Goal: Find specific page/section: Find specific page/section

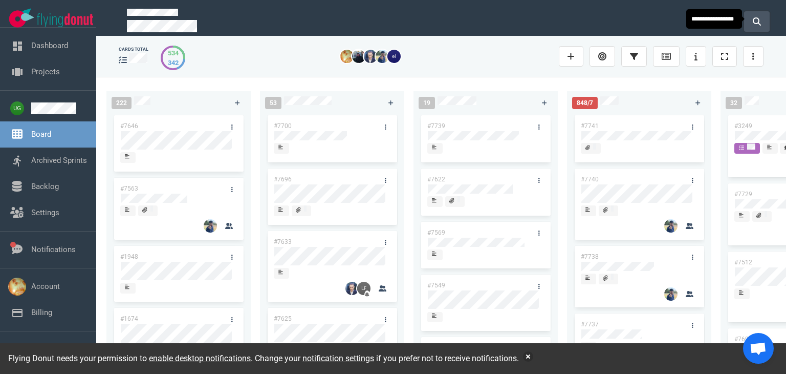
click at [757, 19] on icon at bounding box center [757, 21] width 8 height 8
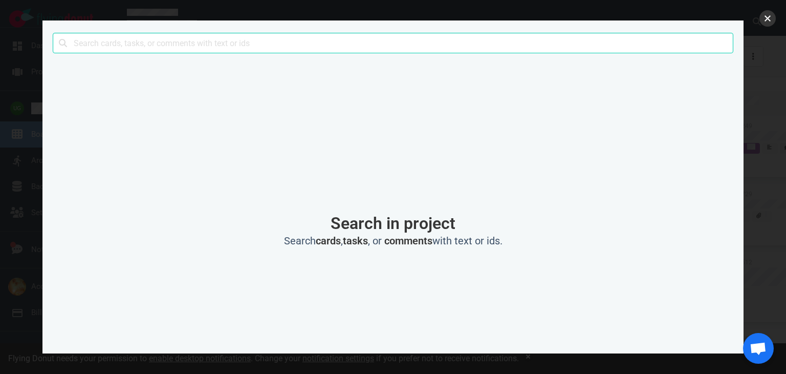
click at [760, 14] on button "close" at bounding box center [768, 18] width 16 height 16
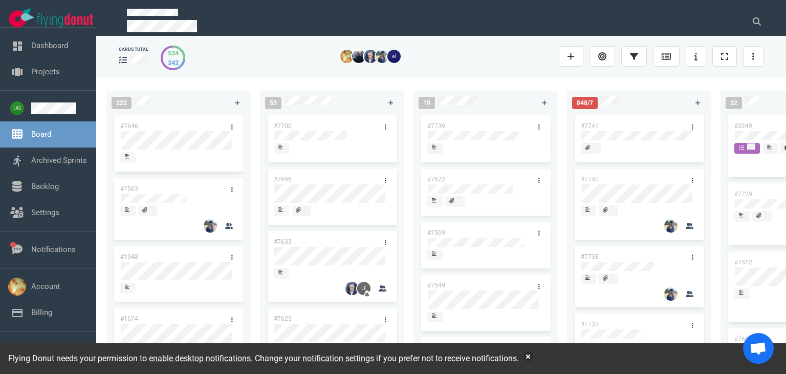
click at [495, 70] on div "cards total 534 342" at bounding box center [441, 56] width 645 height 33
click at [133, 50] on div "cards total" at bounding box center [134, 49] width 30 height 7
click at [172, 52] on div "534" at bounding box center [173, 53] width 11 height 10
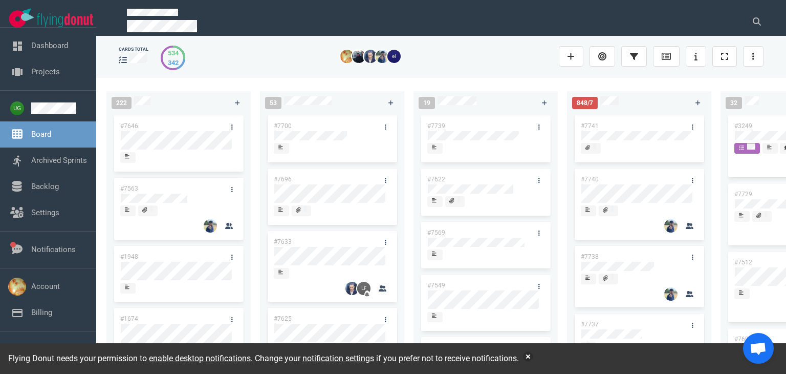
click at [216, 69] on div "cards total 534 342" at bounding box center [441, 56] width 645 height 33
click at [528, 356] on button "button" at bounding box center [528, 356] width 10 height 10
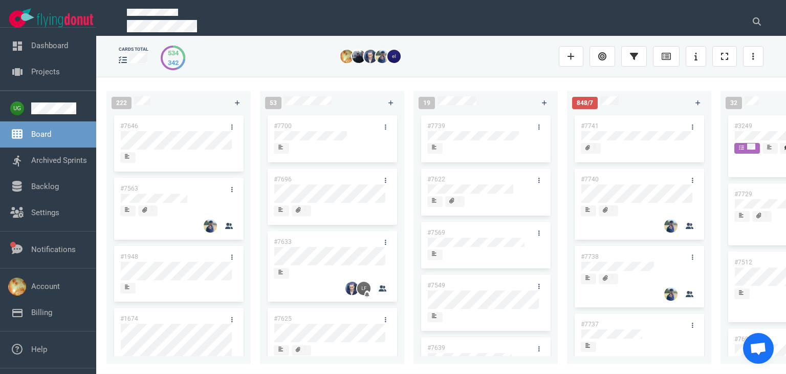
click at [455, 54] on div at bounding box center [375, 56] width 355 height 13
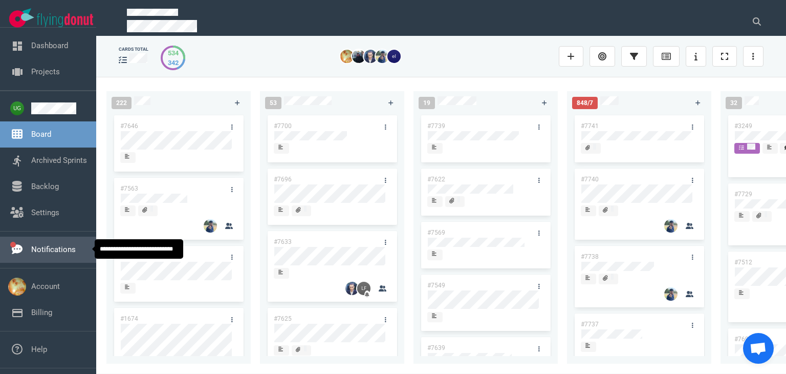
click at [45, 245] on link "Notifications" at bounding box center [53, 249] width 45 height 9
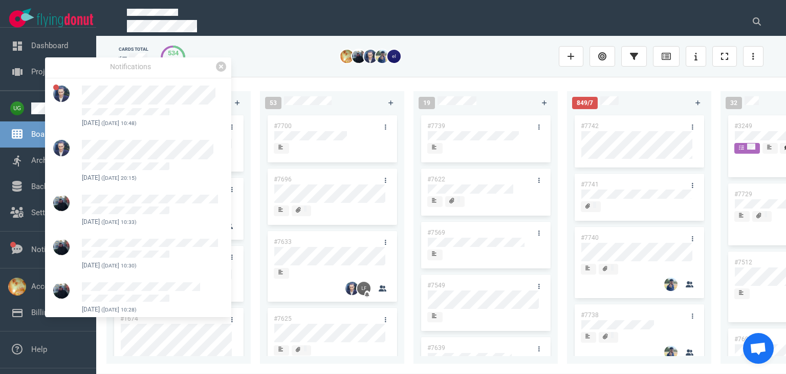
click at [284, 66] on div at bounding box center [375, 57] width 368 height 26
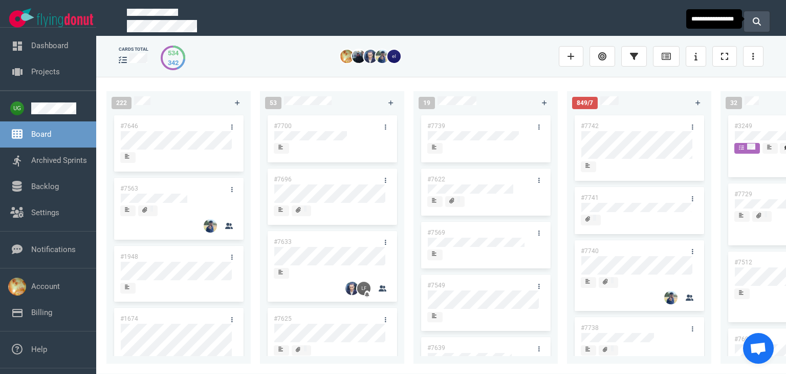
click at [762, 16] on button at bounding box center [757, 21] width 26 height 20
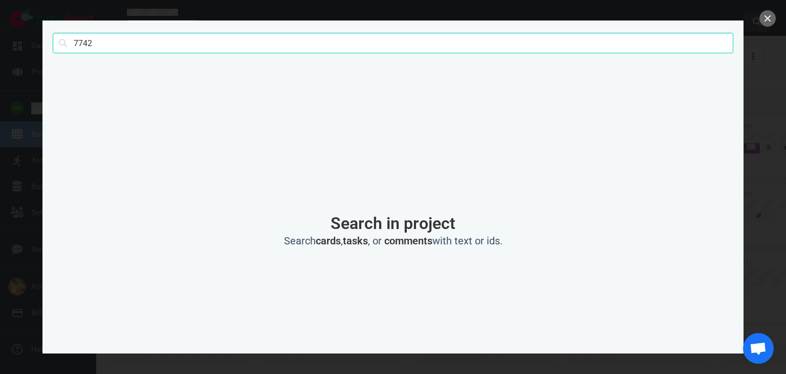
type input "7742"
click button "Search" at bounding box center [0, 0] width 0 height 0
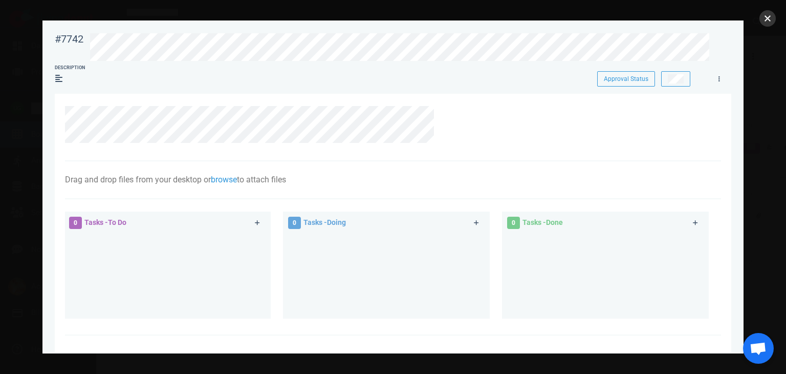
click at [772, 19] on button "close" at bounding box center [768, 18] width 16 height 16
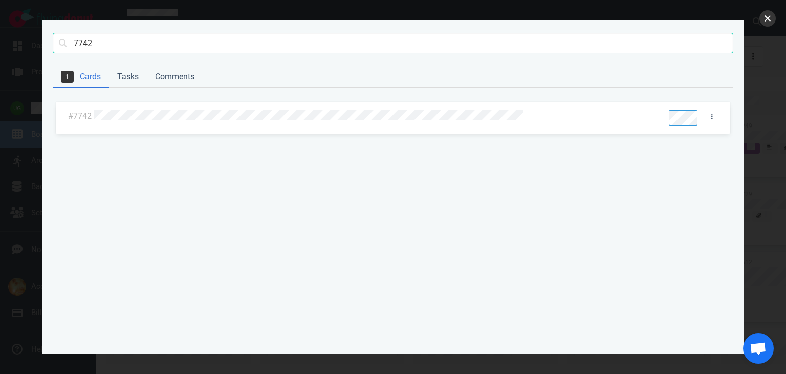
click at [765, 20] on button "close" at bounding box center [768, 18] width 16 height 16
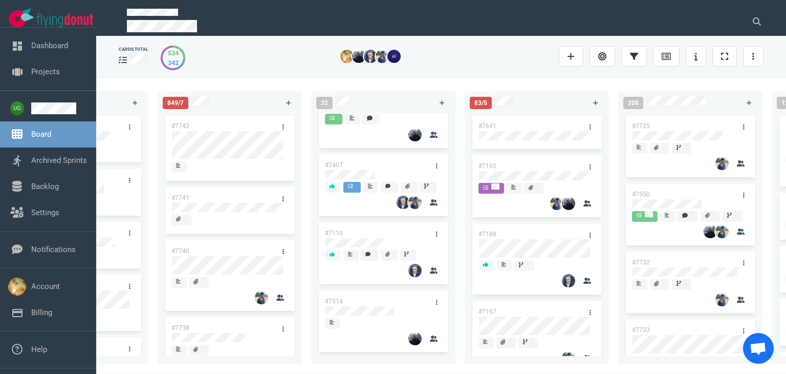
scroll to position [2155, 0]
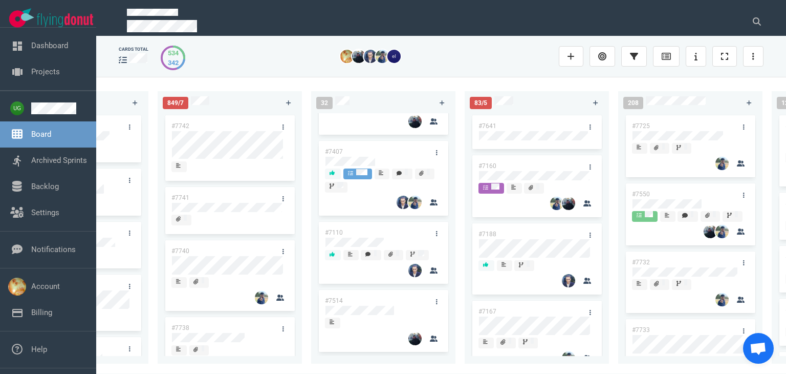
click at [376, 331] on div at bounding box center [383, 338] width 117 height 15
click at [403, 306] on div at bounding box center [384, 310] width 116 height 9
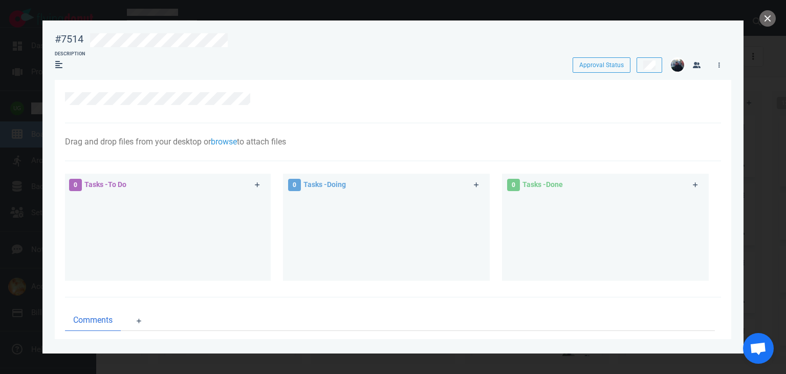
scroll to position [90, 0]
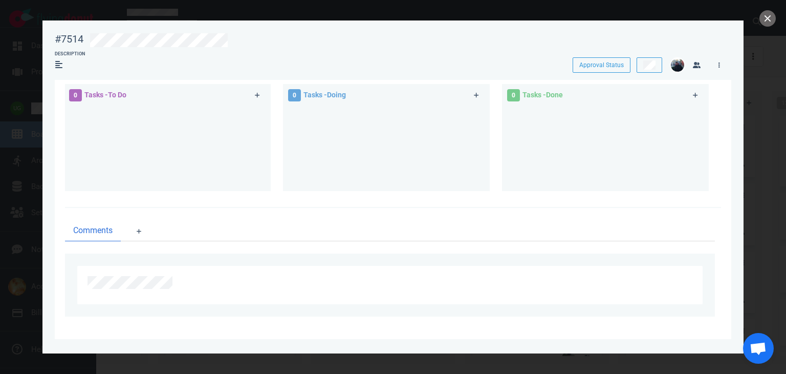
click at [723, 82] on section "Drag and drop files from your desktop or browse to attach files Attach Files Co…" at bounding box center [393, 164] width 677 height 349
click at [717, 63] on link at bounding box center [719, 64] width 16 height 13
click at [509, 278] on div at bounding box center [388, 282] width 600 height 13
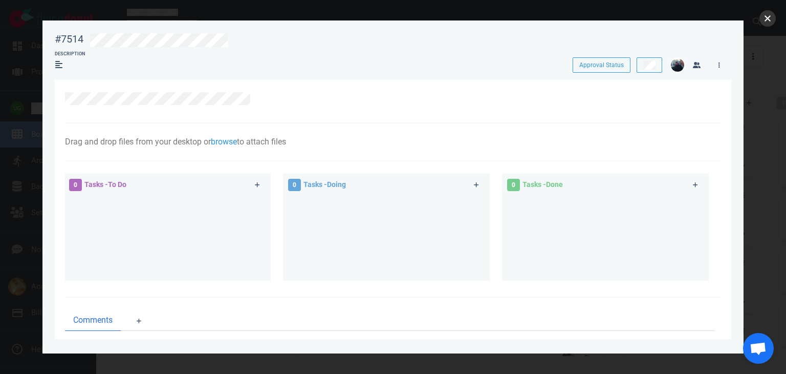
click at [771, 23] on button "close" at bounding box center [768, 18] width 16 height 16
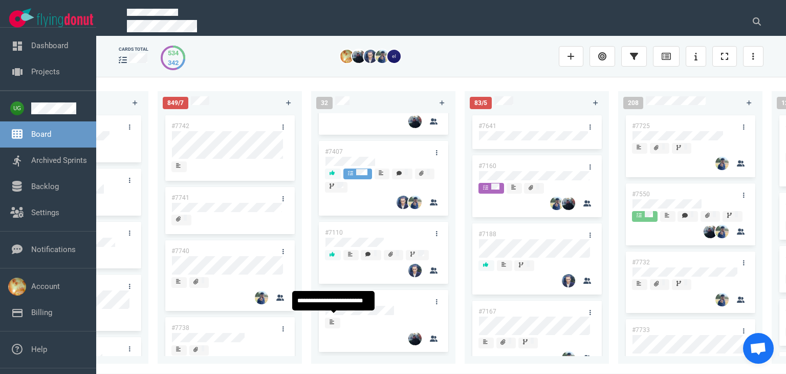
click at [332, 320] on icon at bounding box center [332, 322] width 5 height 5
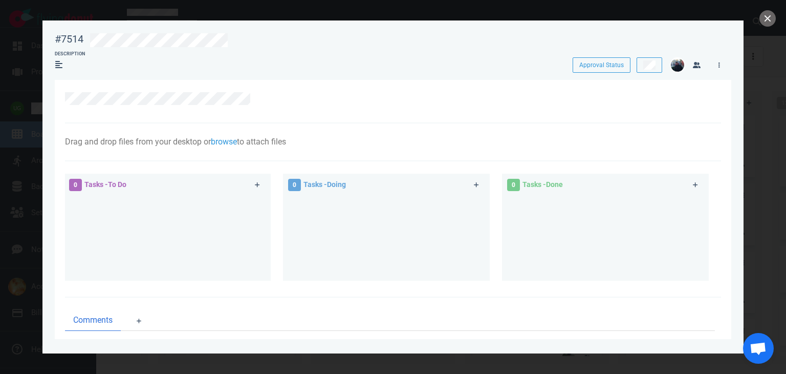
scroll to position [90, 0]
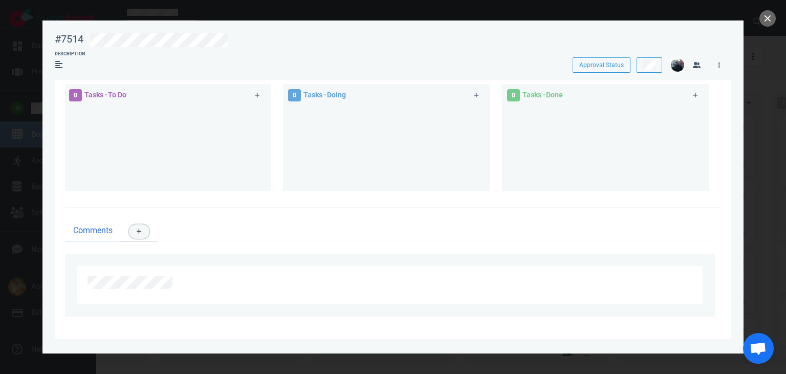
click at [143, 234] on button at bounding box center [139, 231] width 20 height 14
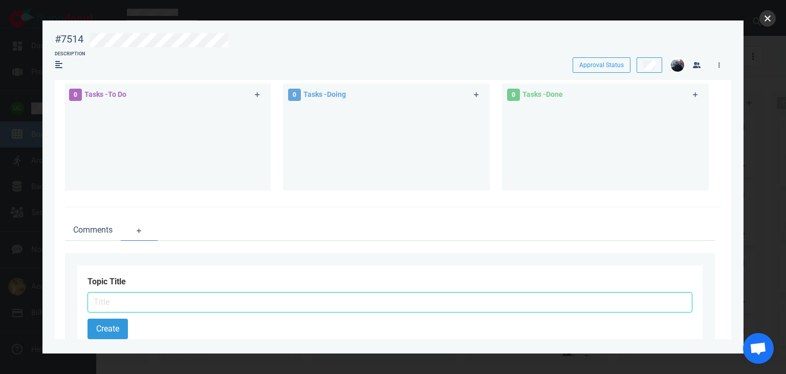
click at [762, 24] on button "close" at bounding box center [768, 18] width 16 height 16
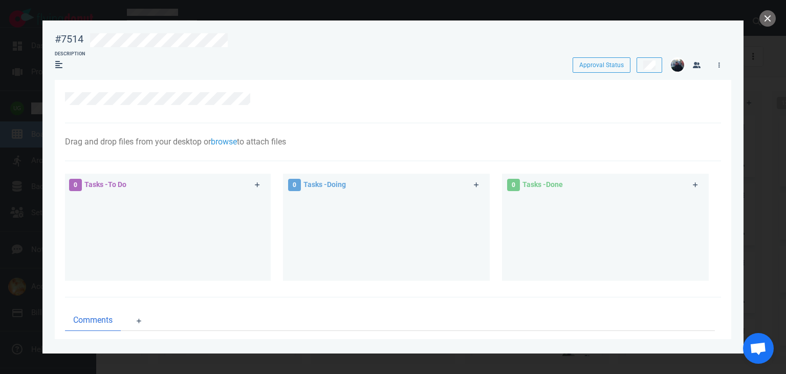
click at [770, 10] on div at bounding box center [393, 187] width 786 height 374
click at [768, 18] on button "close" at bounding box center [768, 18] width 16 height 16
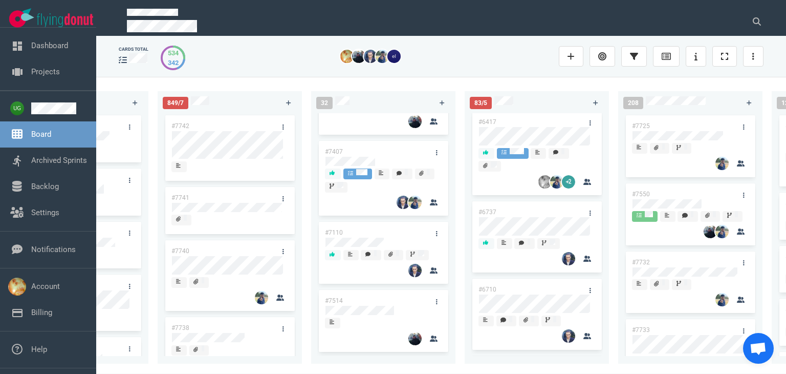
scroll to position [1321, 0]
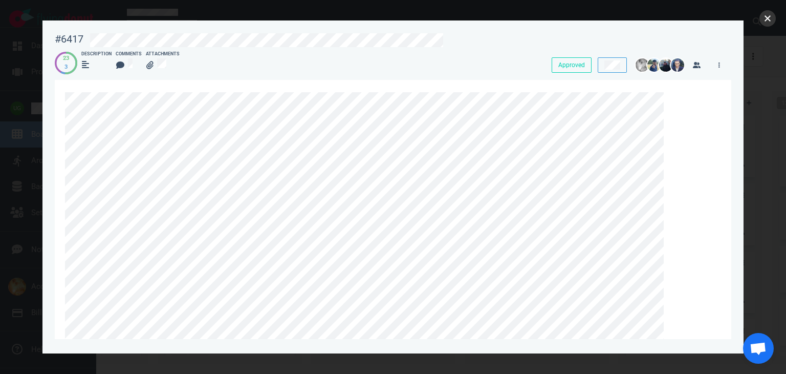
click at [764, 18] on button "close" at bounding box center [768, 18] width 16 height 16
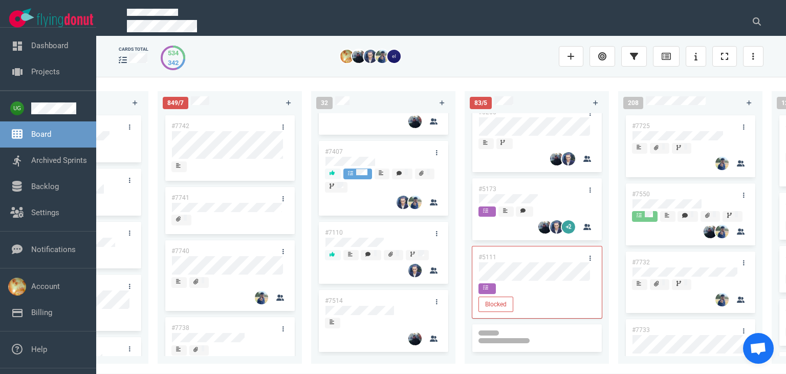
scroll to position [5958, 0]
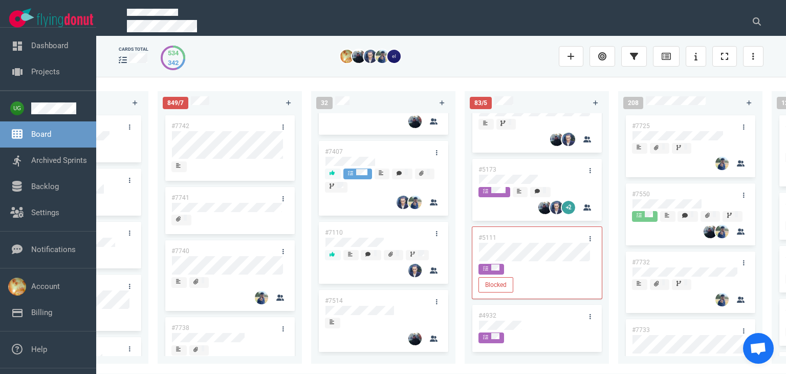
click at [458, 69] on div at bounding box center [375, 57] width 368 height 26
